Goal: Task Accomplishment & Management: Use online tool/utility

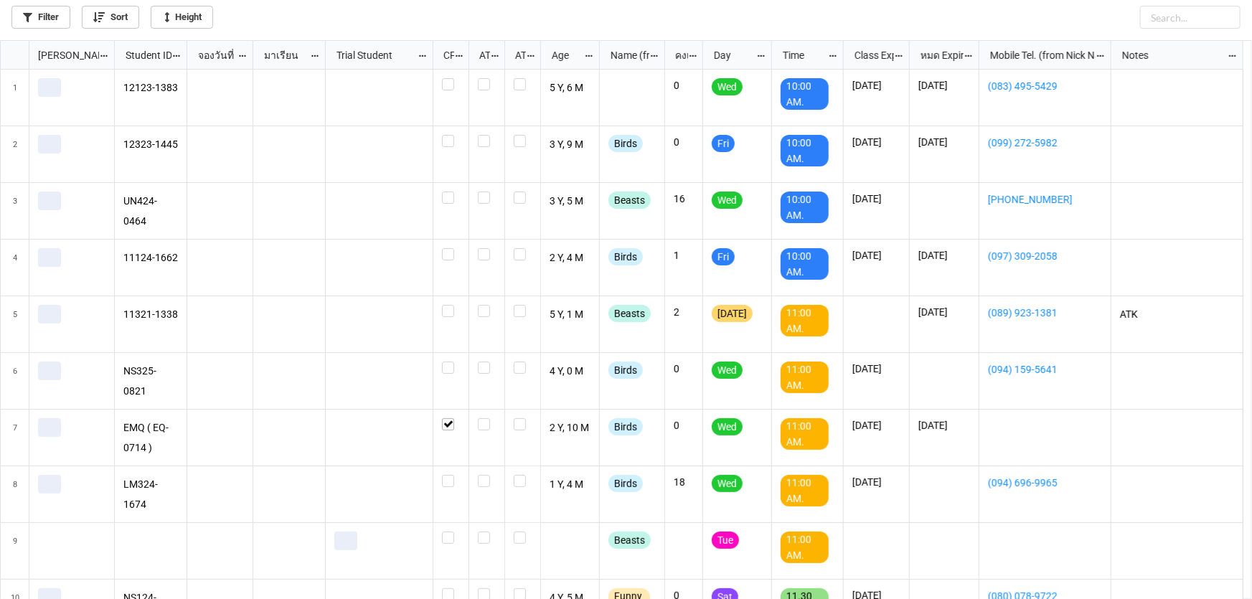
scroll to position [551, 1244]
click at [53, 19] on link "Filter" at bounding box center [40, 17] width 59 height 23
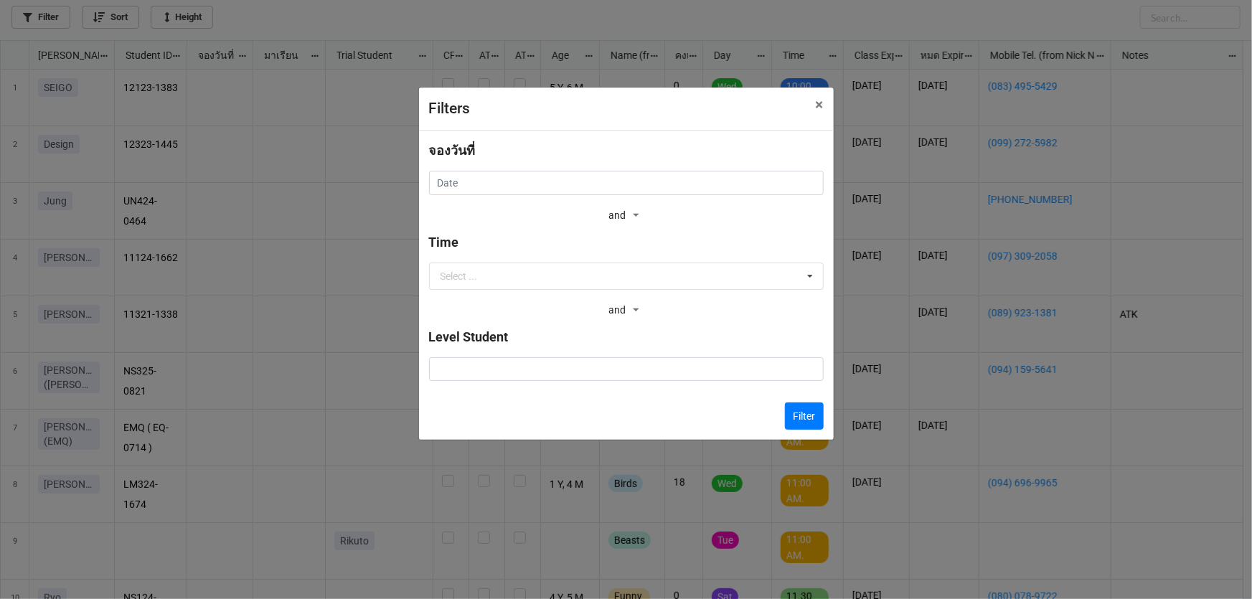
click at [587, 167] on div "จองวันที่" at bounding box center [626, 156] width 395 height 30
click at [589, 172] on input "text" at bounding box center [626, 183] width 395 height 24
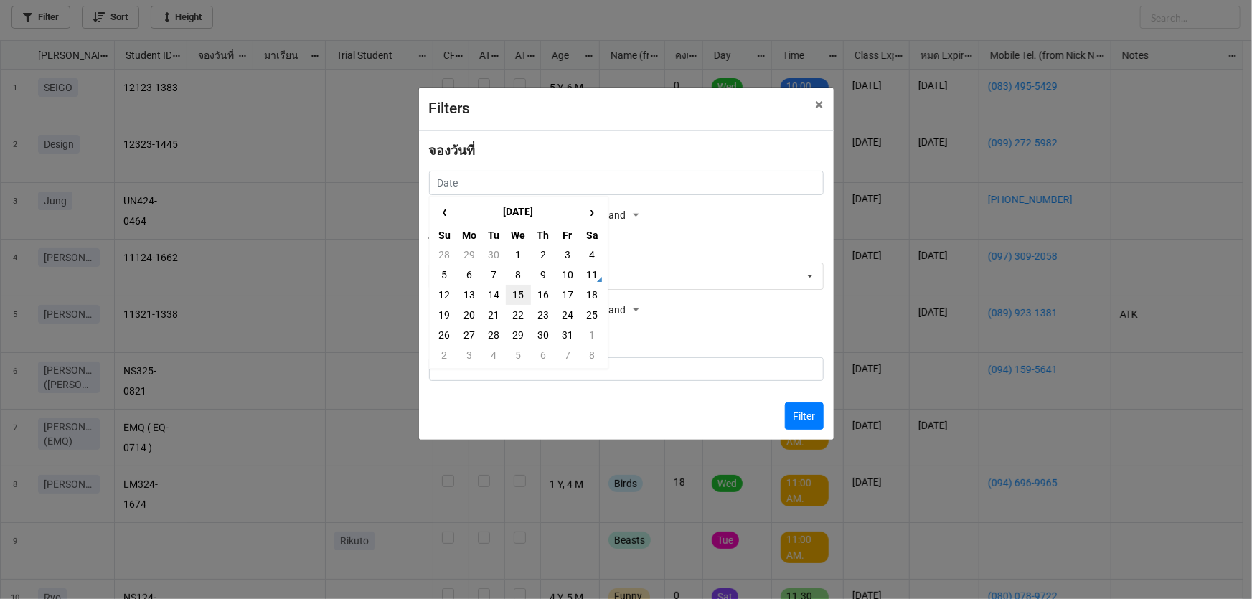
click at [521, 292] on td "15" at bounding box center [518, 295] width 24 height 20
type input "15/10/2025"
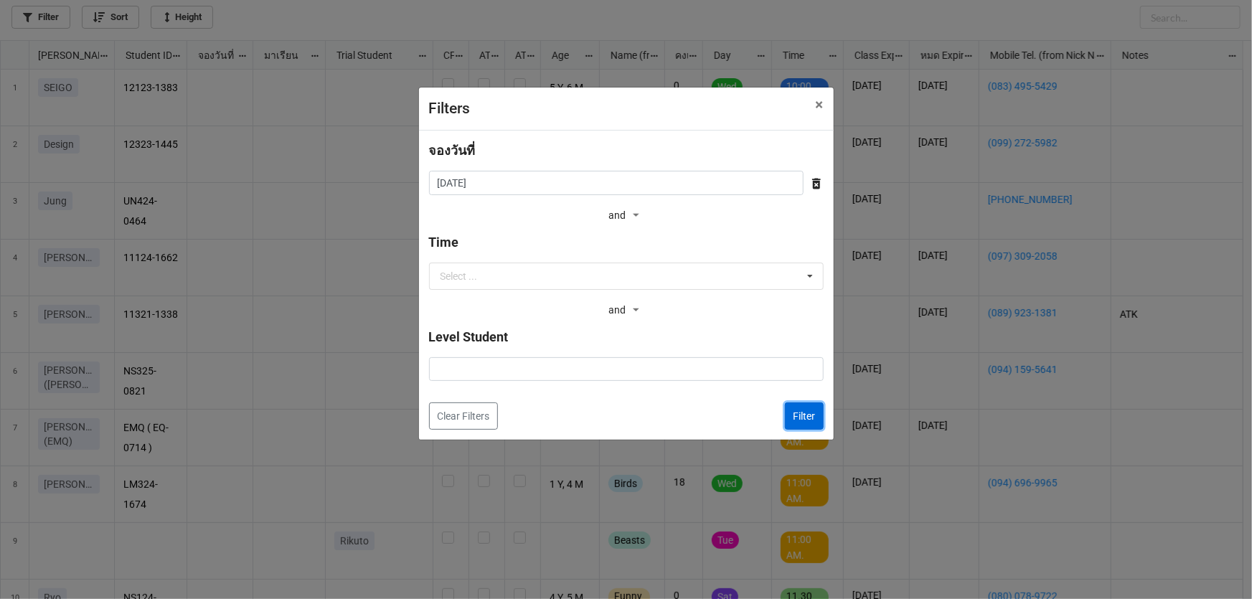
click at [812, 413] on button "Filter" at bounding box center [804, 416] width 39 height 27
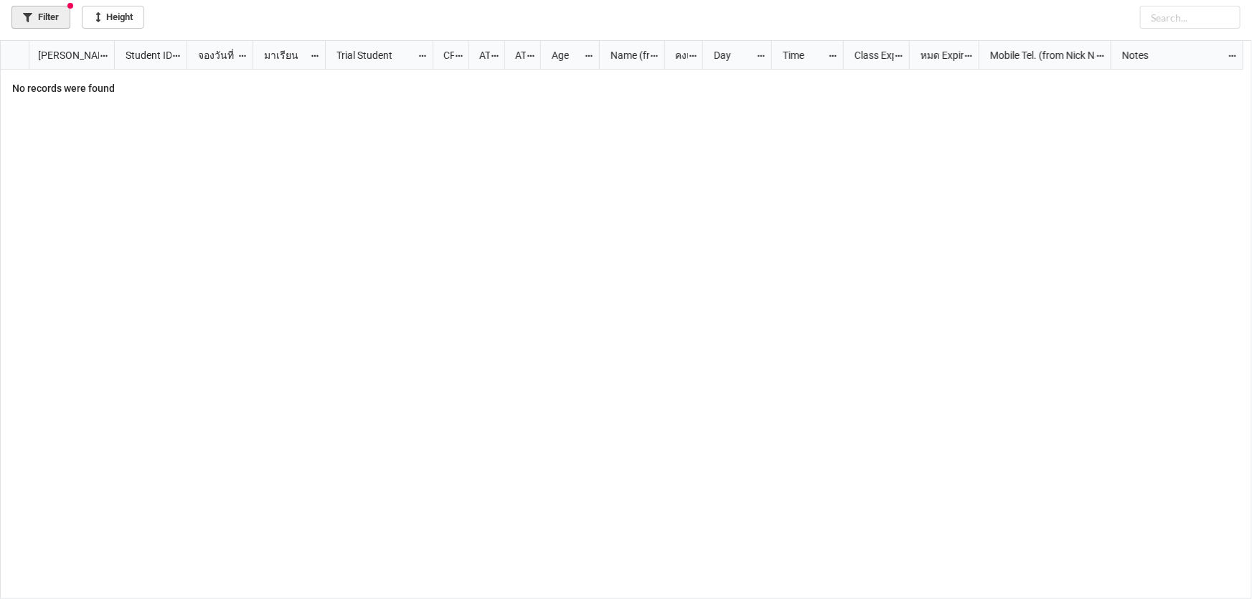
click at [42, 19] on link "Filter" at bounding box center [40, 17] width 59 height 23
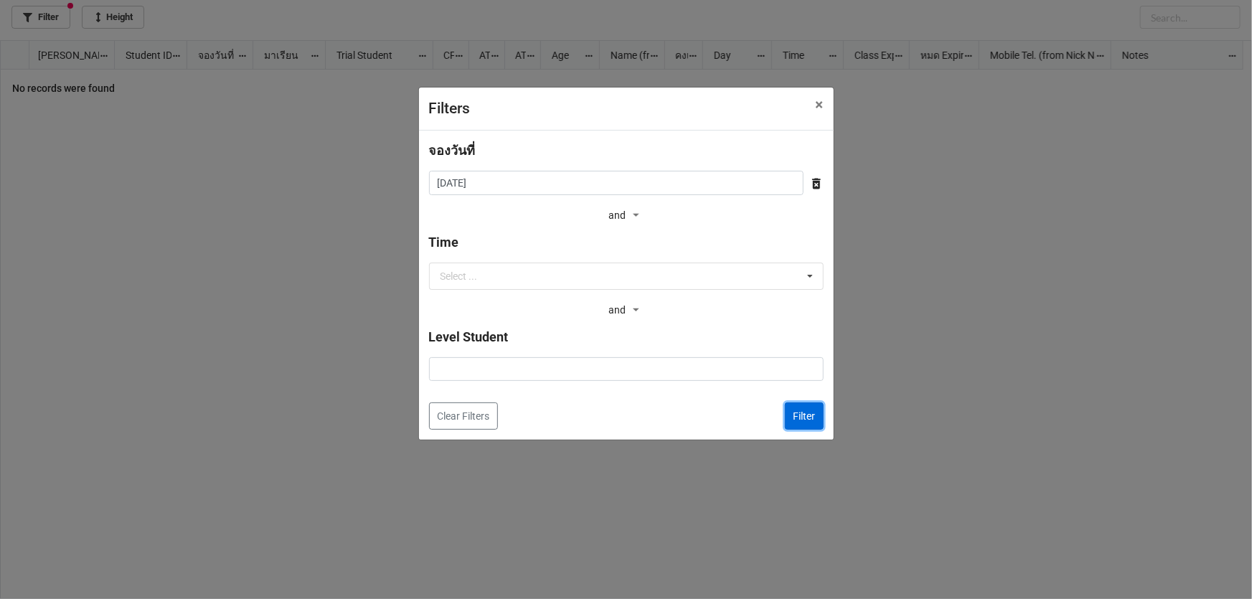
click at [797, 403] on button "Filter" at bounding box center [804, 416] width 39 height 27
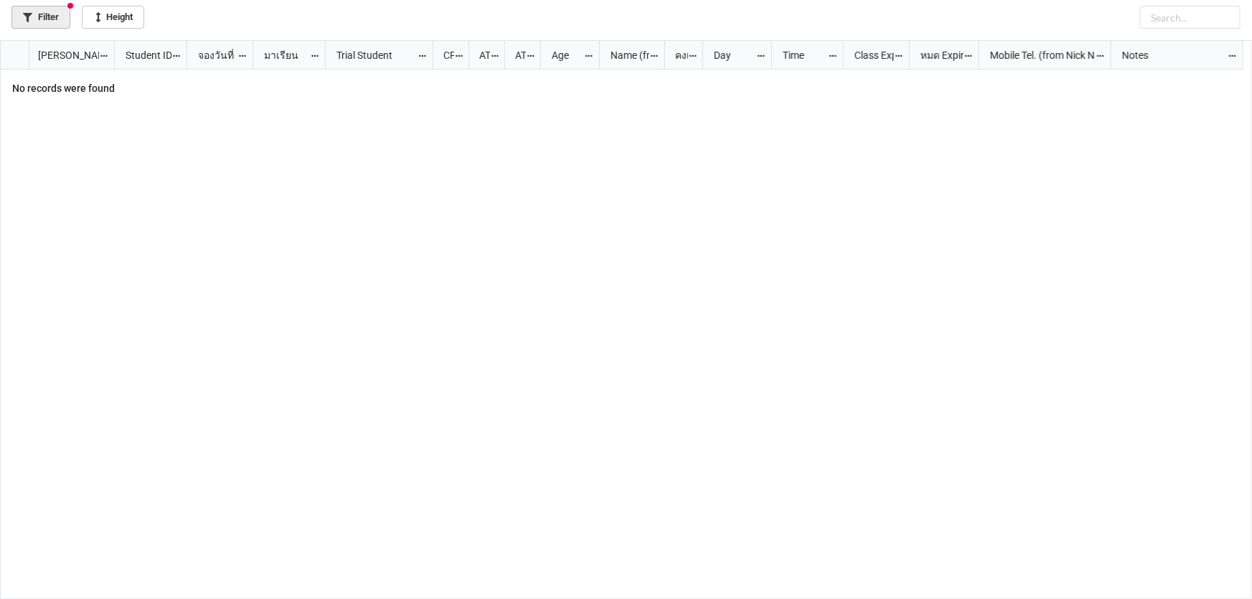
click at [29, 21] on icon at bounding box center [27, 17] width 9 height 9
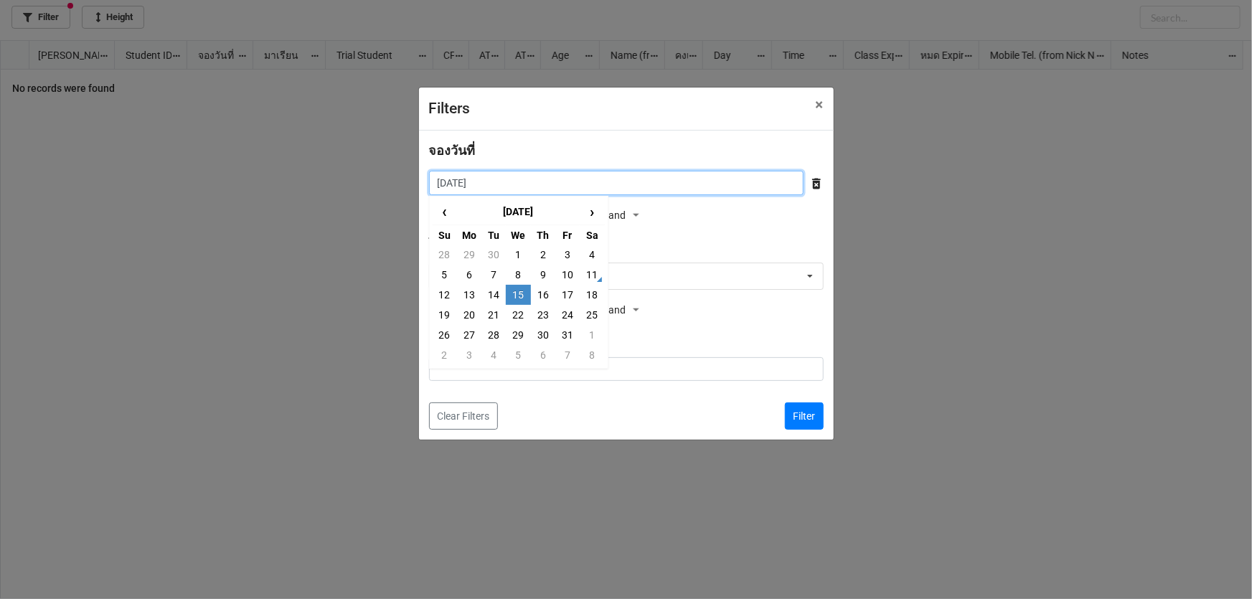
click at [500, 182] on input "15/10/2025" at bounding box center [616, 183] width 375 height 24
click at [472, 316] on td "20" at bounding box center [469, 315] width 24 height 20
type input "20/10/2025"
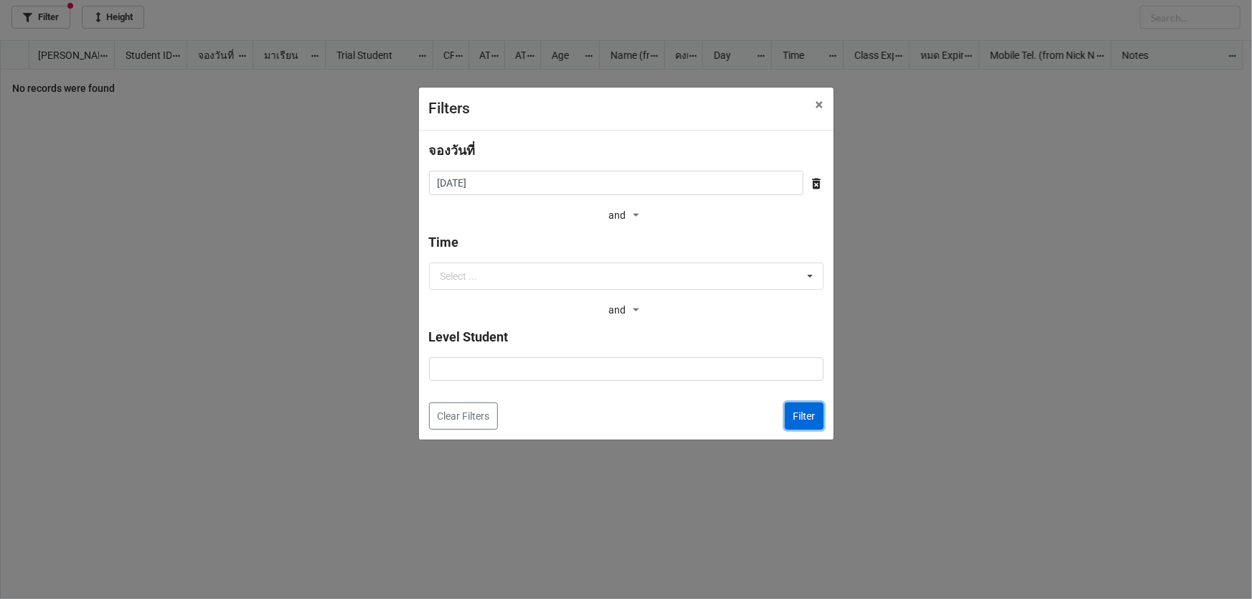
click at [812, 418] on button "Filter" at bounding box center [804, 416] width 39 height 27
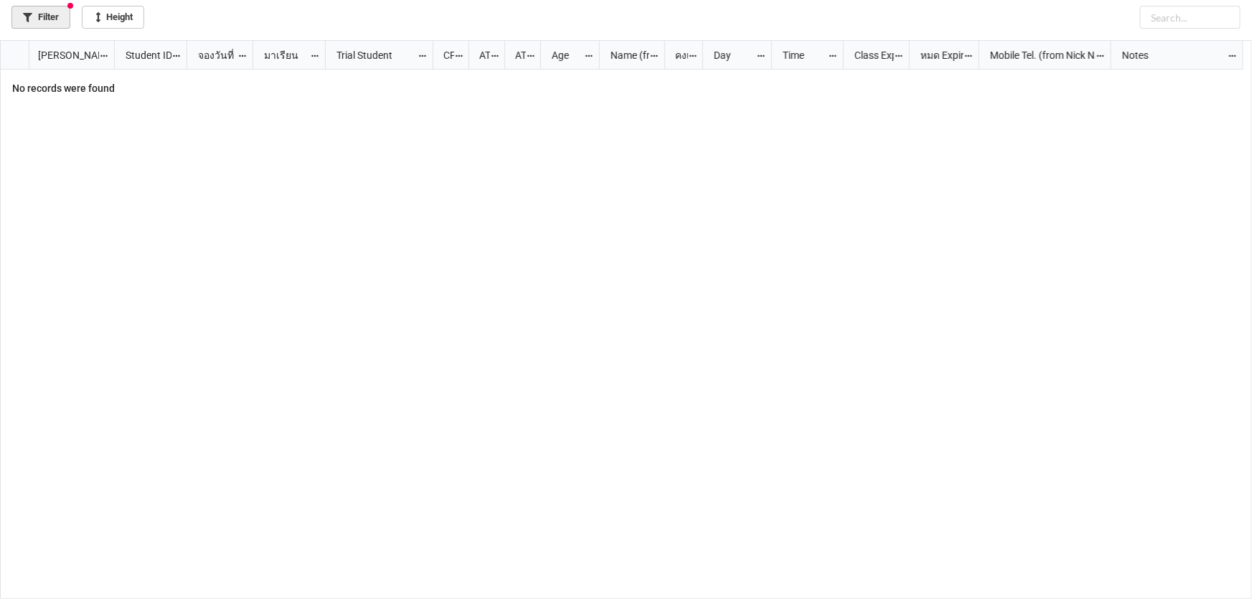
click at [34, 15] on link "Filter" at bounding box center [40, 17] width 59 height 23
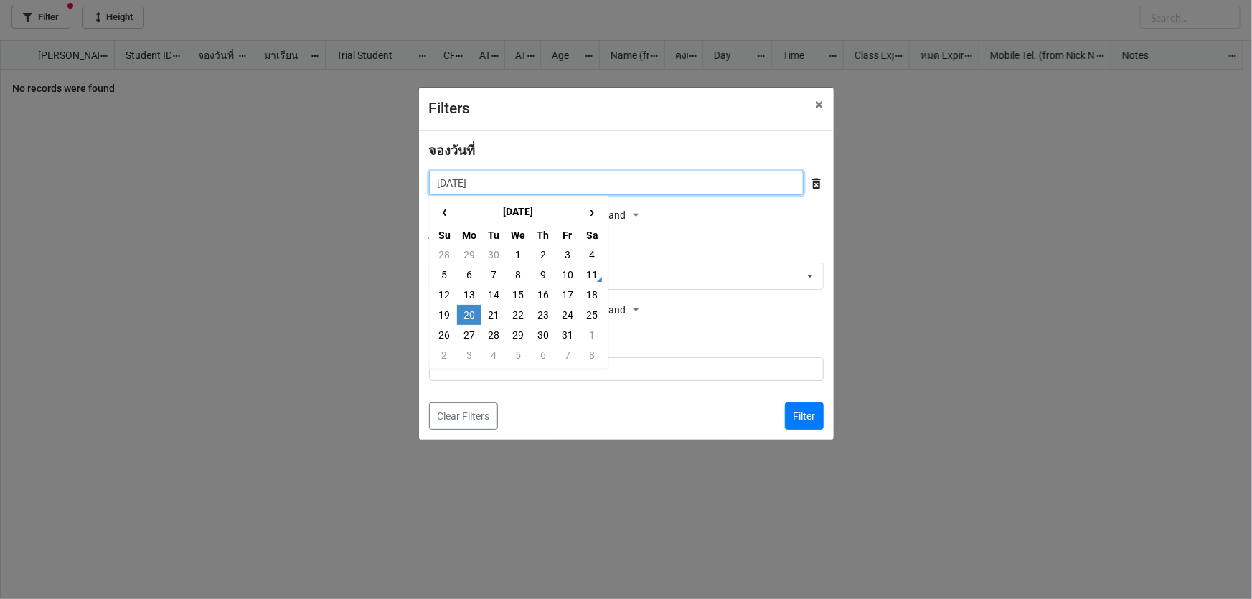
click at [579, 186] on input "20/10/2025" at bounding box center [616, 183] width 375 height 24
click at [469, 293] on td "13" at bounding box center [469, 295] width 24 height 20
type input "13/10/2025"
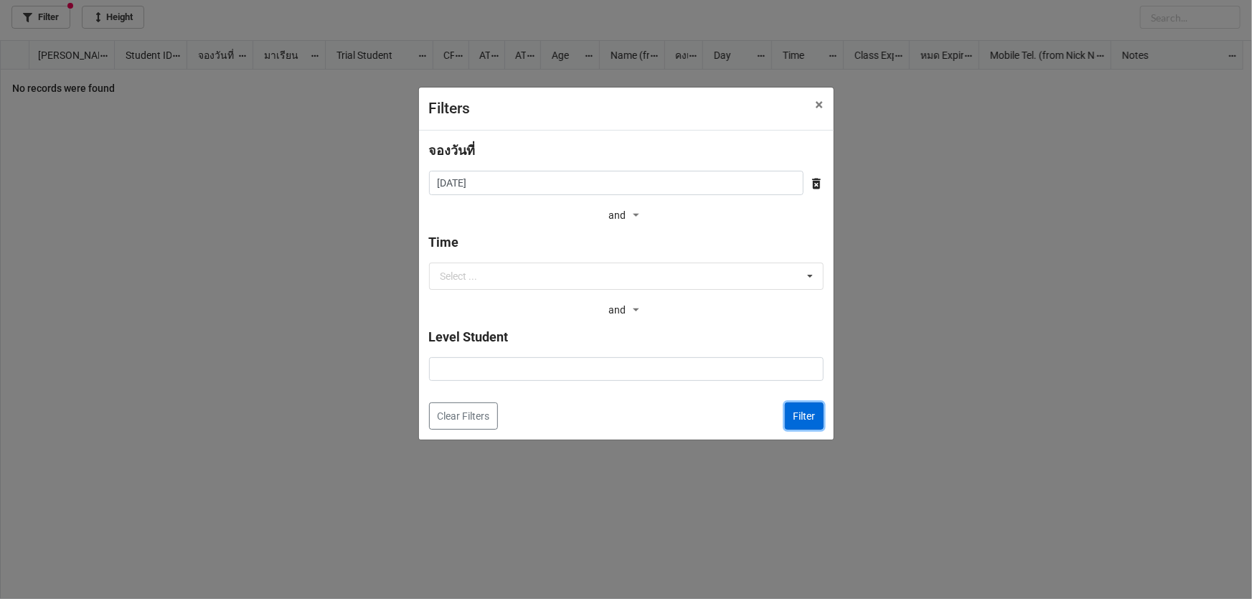
click at [797, 416] on button "Filter" at bounding box center [804, 416] width 39 height 27
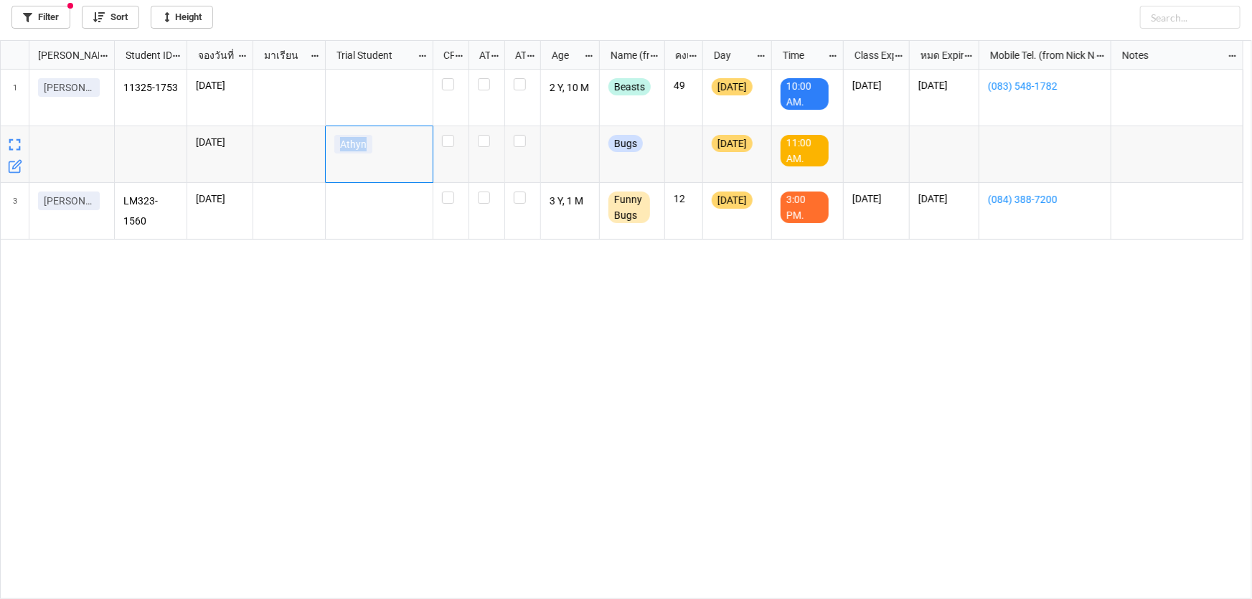
drag, startPoint x: 368, startPoint y: 144, endPoint x: 324, endPoint y: 143, distance: 44.5
click at [324, 143] on div "11325-1753 13/10/2025 2 Y, 10 M Beasts 49 Monday 10:00 AM. 29/9/2026 29/9/2026 …" at bounding box center [679, 155] width 1129 height 170
copy div "Athyn"
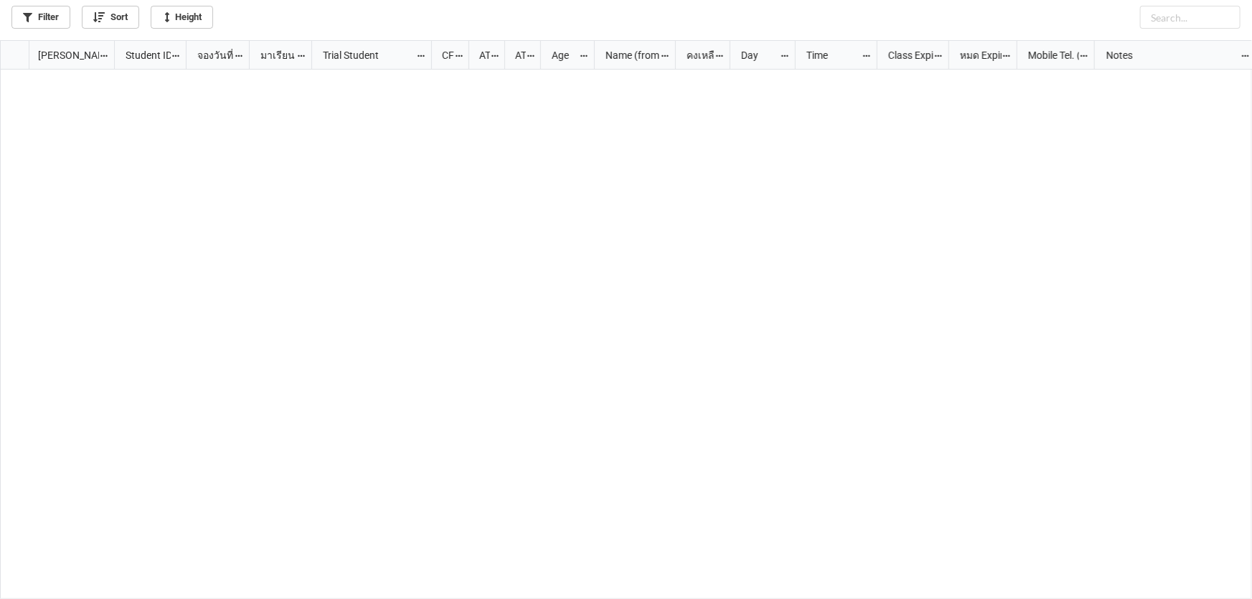
scroll to position [551, 1244]
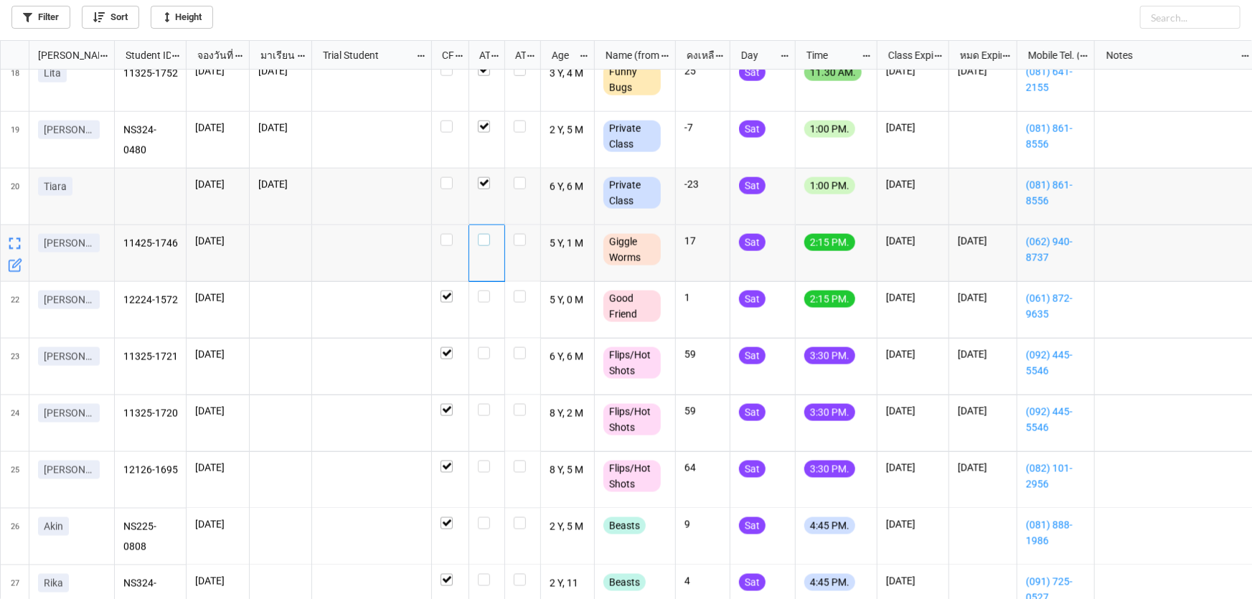
click at [487, 234] on label "grid" at bounding box center [487, 234] width 18 height 0
click at [11, 319] on icon "grid" at bounding box center [15, 322] width 14 height 14
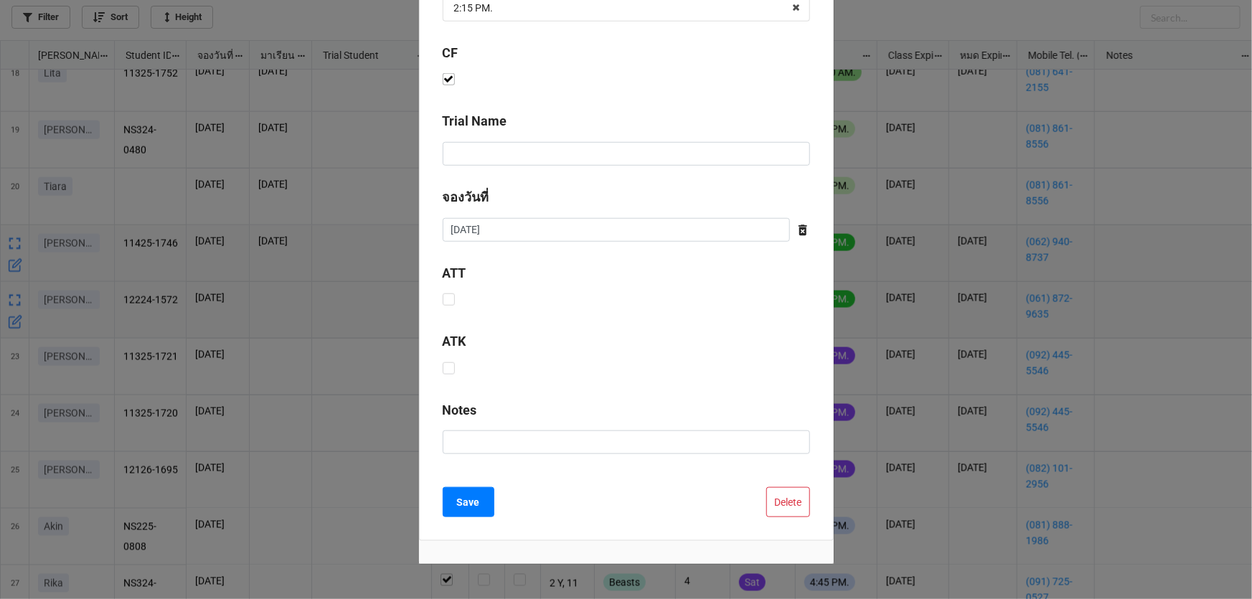
scroll to position [517, 0]
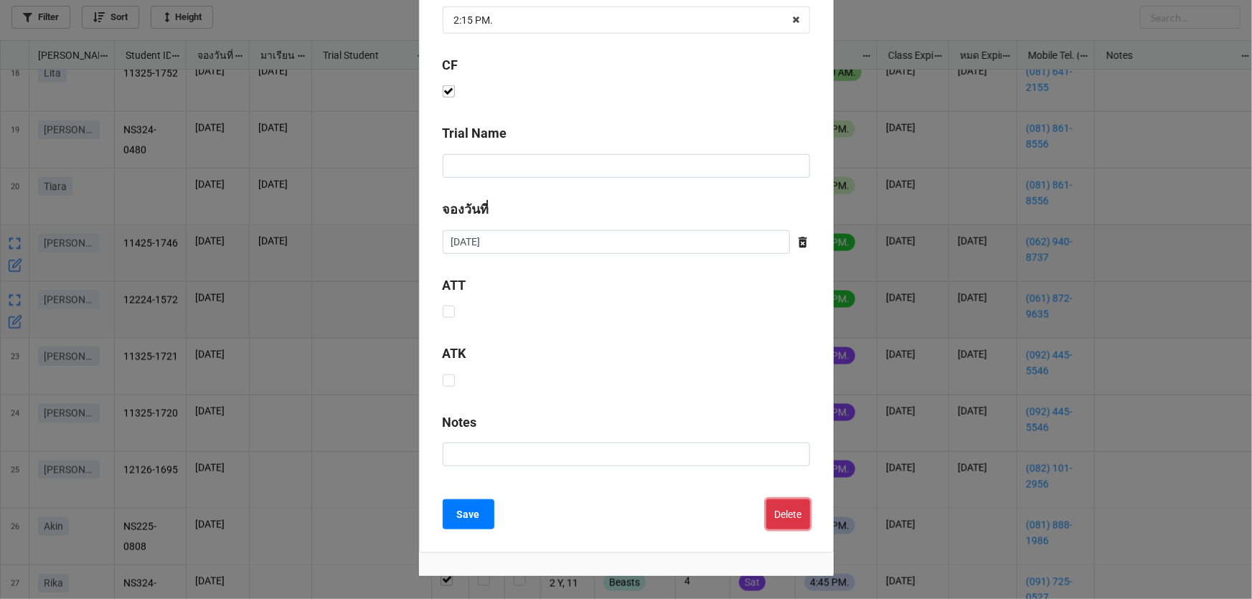
click at [796, 503] on button "Delete" at bounding box center [789, 515] width 44 height 30
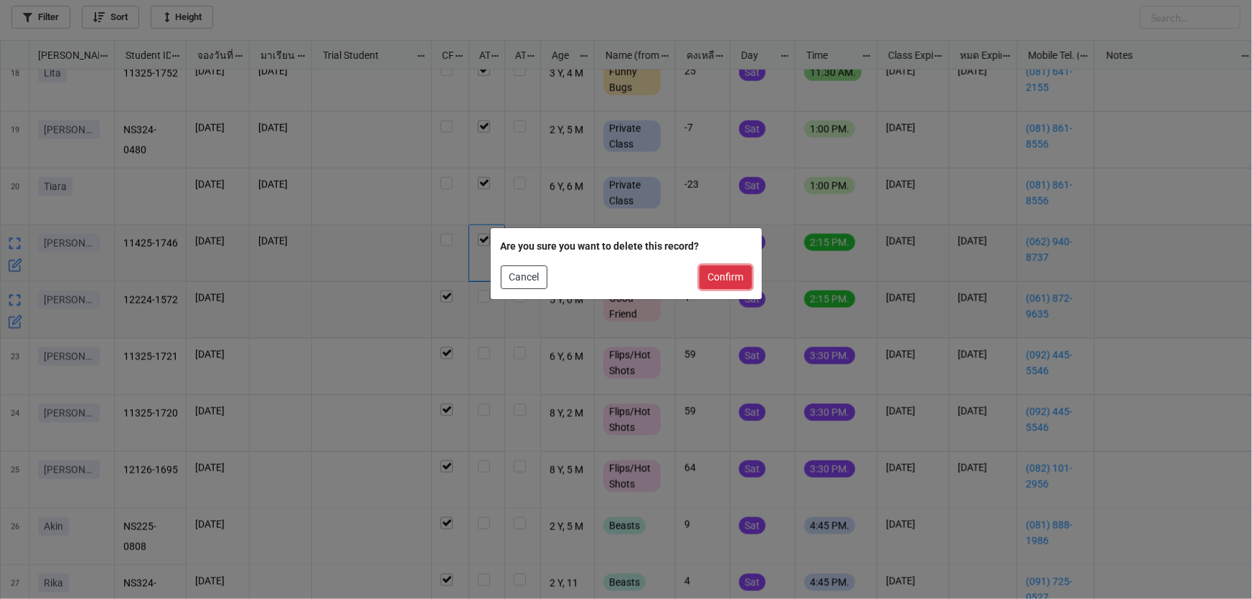
click at [732, 280] on button "Confirm" at bounding box center [726, 278] width 52 height 24
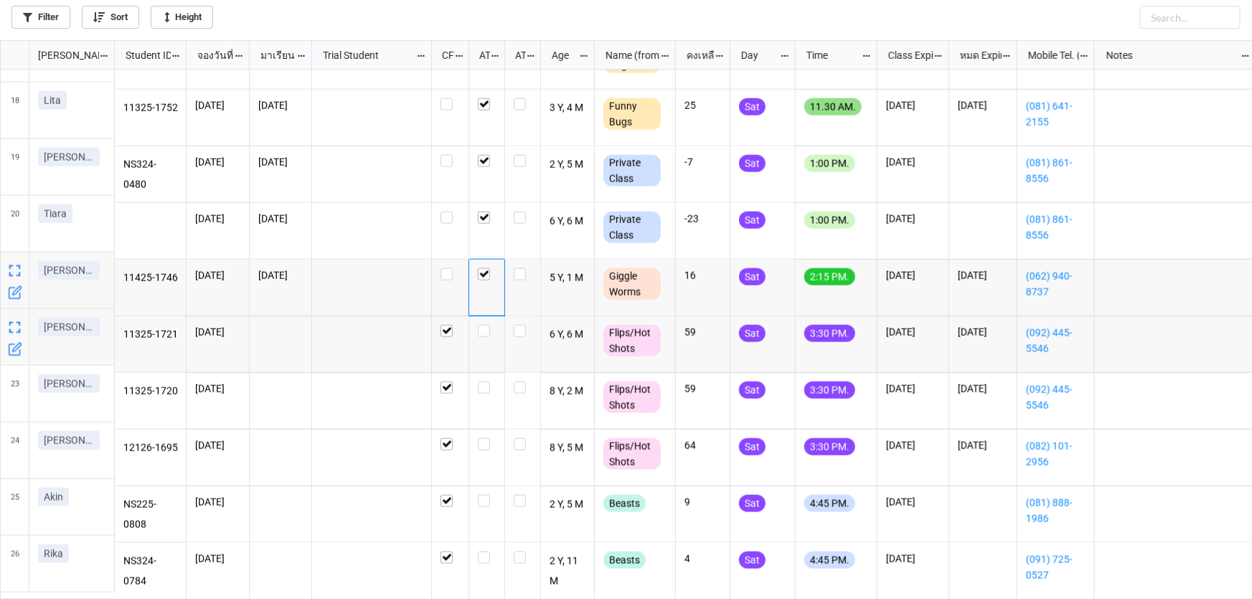
scroll to position [950, 0]
